Goal: Task Accomplishment & Management: Use online tool/utility

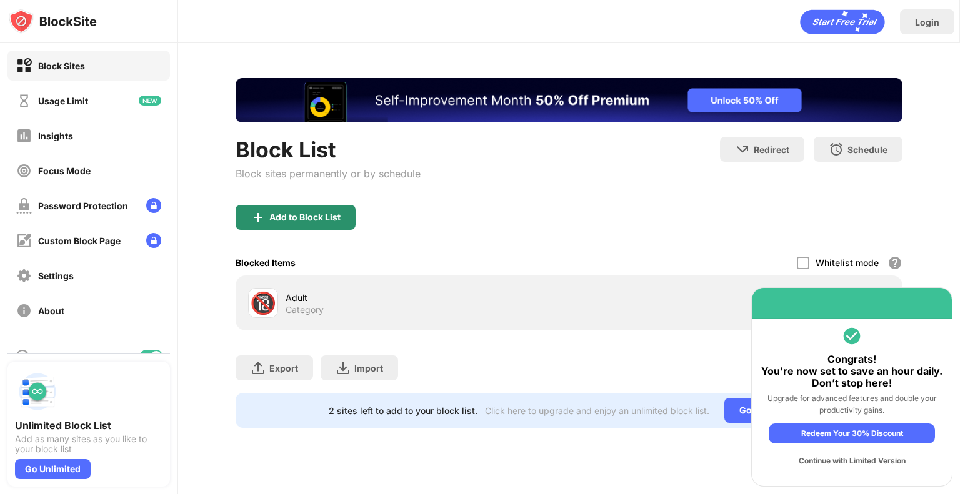
click at [348, 222] on div "Add to Block List" at bounding box center [296, 217] width 120 height 25
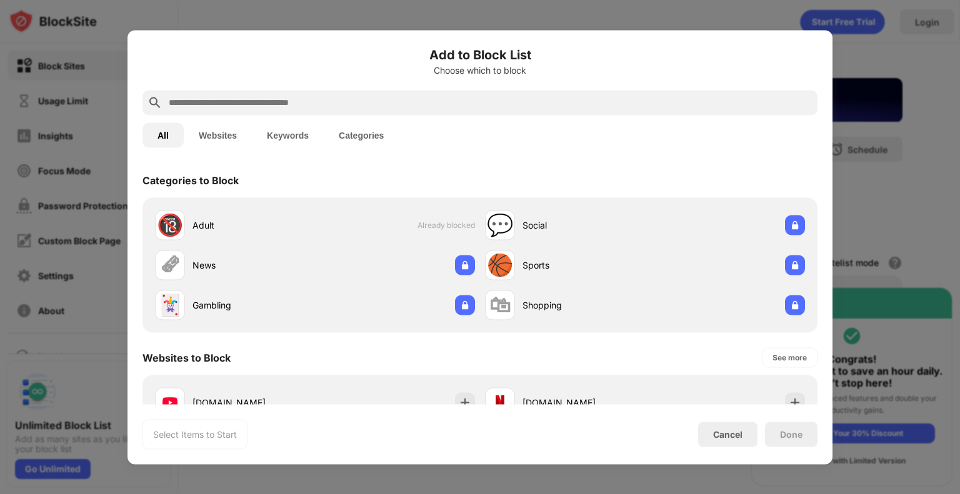
click at [286, 95] on input "text" at bounding box center [489, 102] width 645 height 15
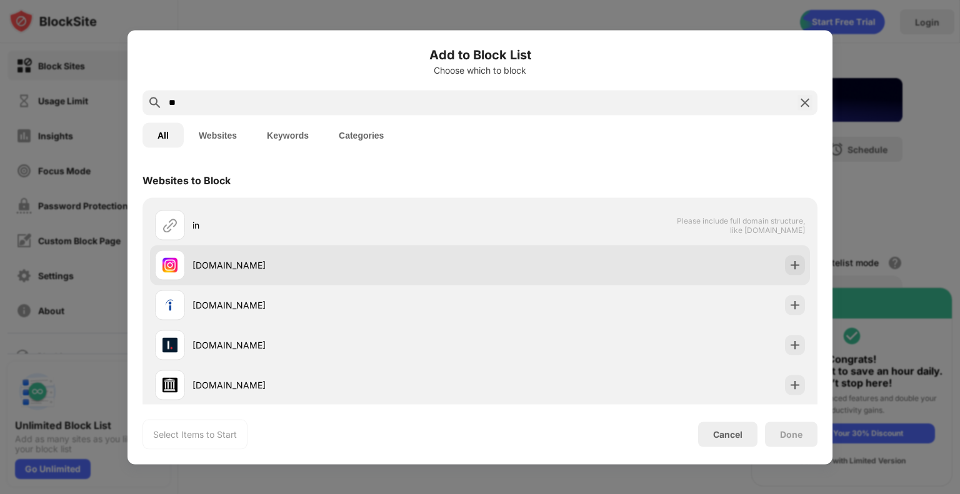
type input "**"
click at [480, 258] on div "[DOMAIN_NAME]" at bounding box center [480, 265] width 660 height 40
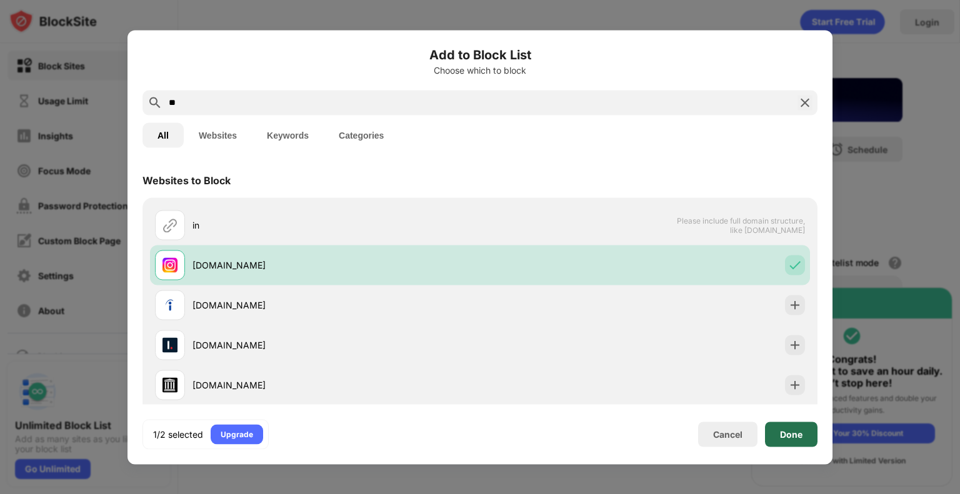
click at [780, 444] on div "Done" at bounding box center [791, 434] width 52 height 25
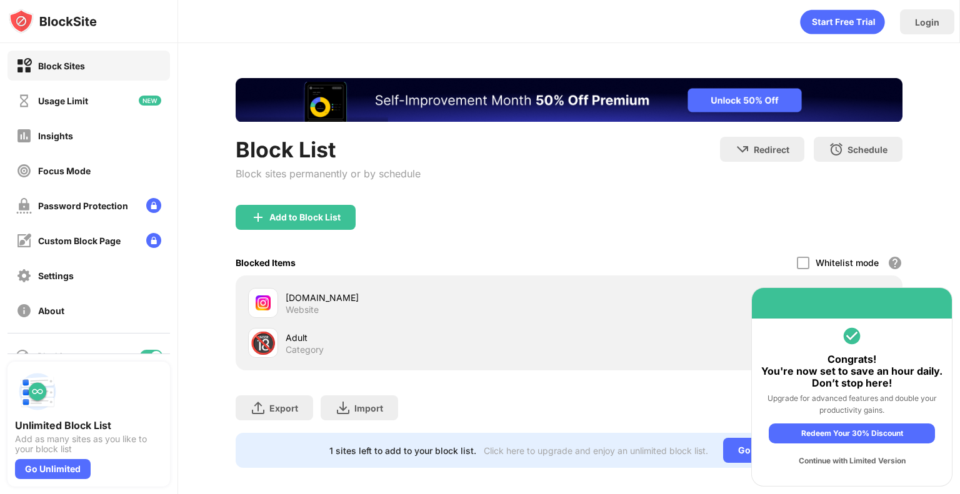
click at [631, 213] on div "Add to Block List" at bounding box center [569, 227] width 667 height 45
